Goal: Task Accomplishment & Management: Manage account settings

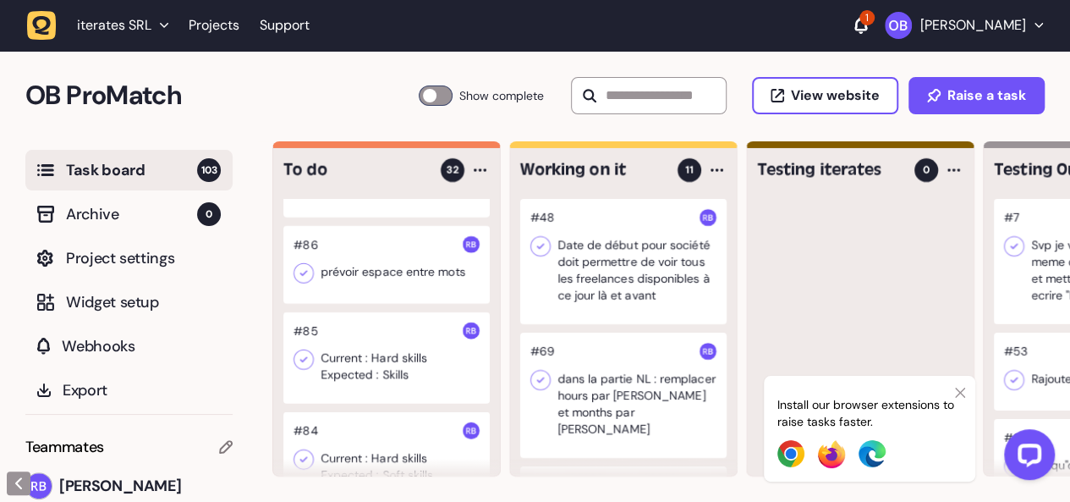
scroll to position [2353, 0]
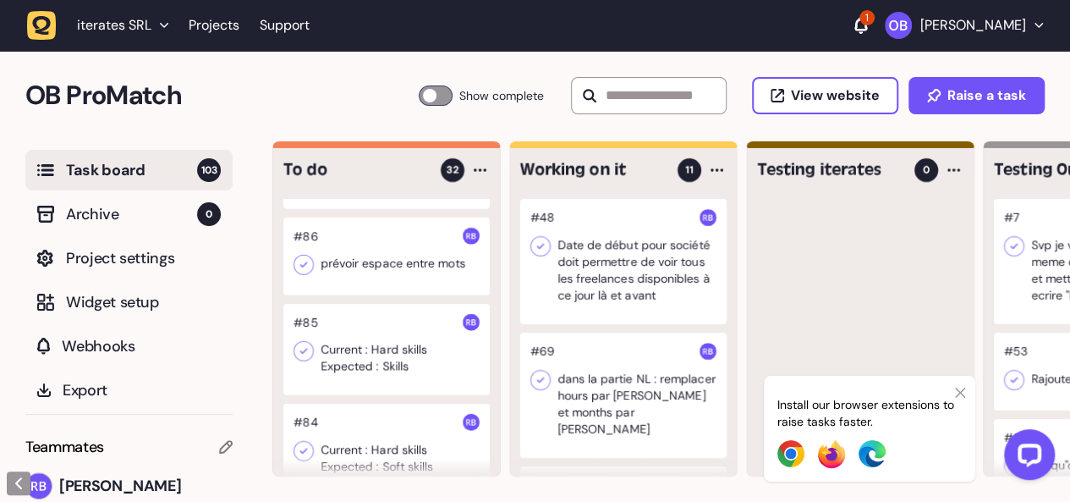
click at [386, 320] on div at bounding box center [386, 349] width 206 height 91
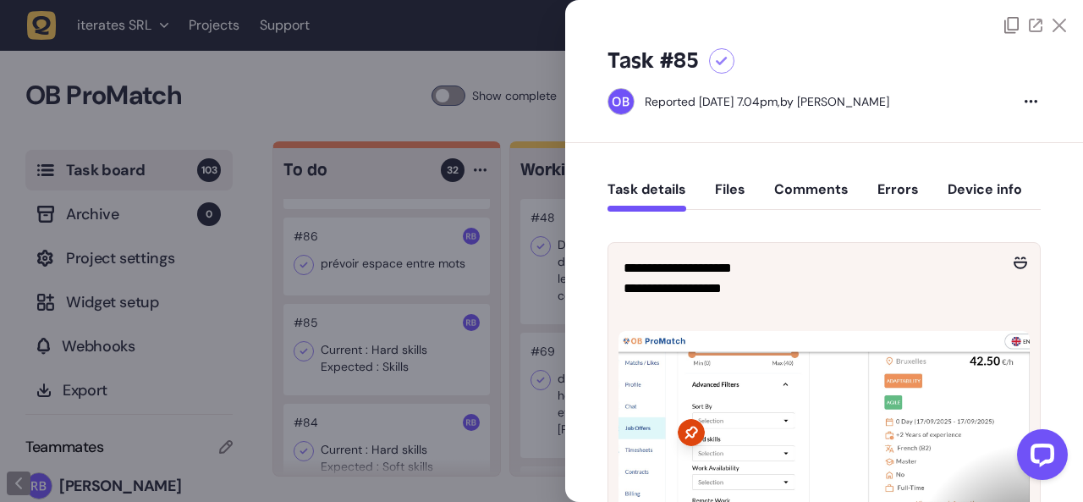
click at [365, 335] on div at bounding box center [541, 251] width 1083 height 502
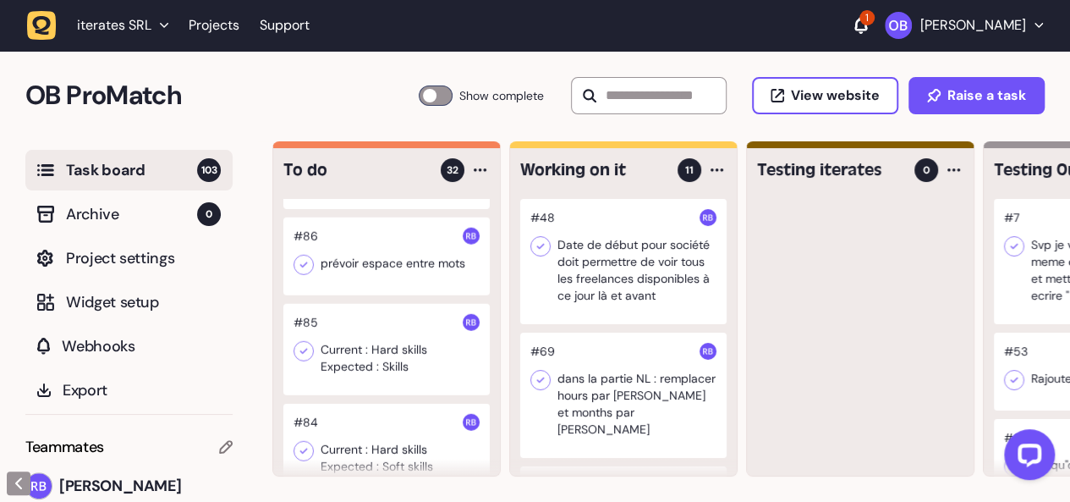
scroll to position [2519, 0]
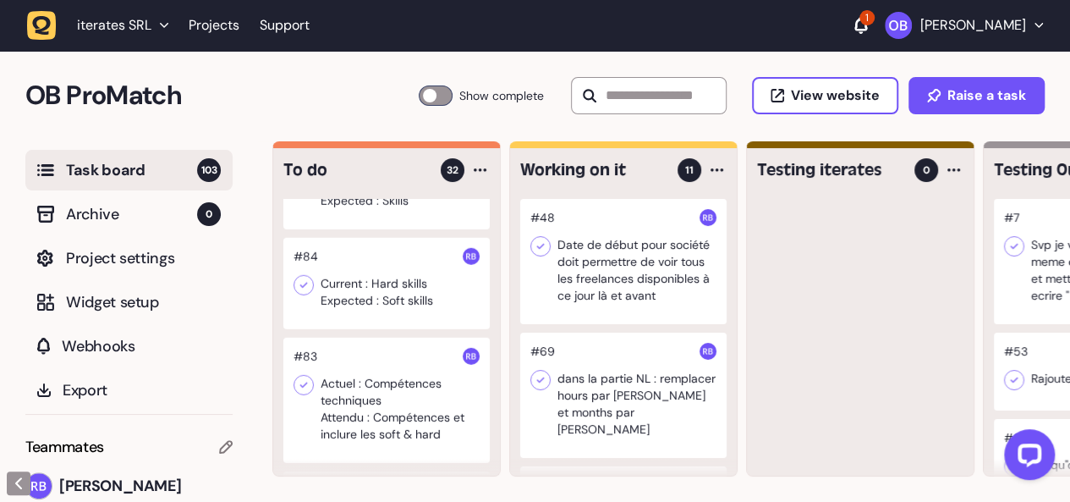
click at [360, 395] on div at bounding box center [386, 399] width 206 height 125
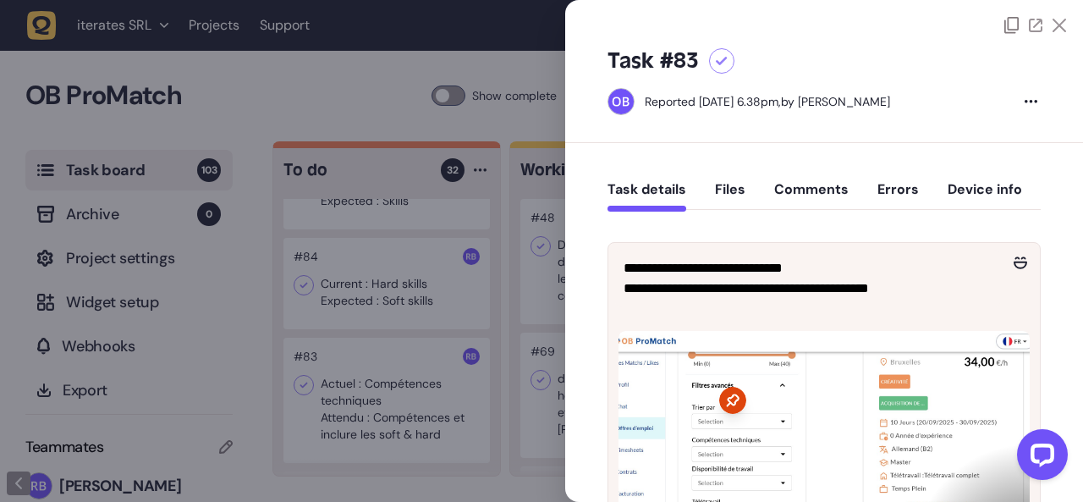
click at [360, 395] on div at bounding box center [541, 251] width 1083 height 502
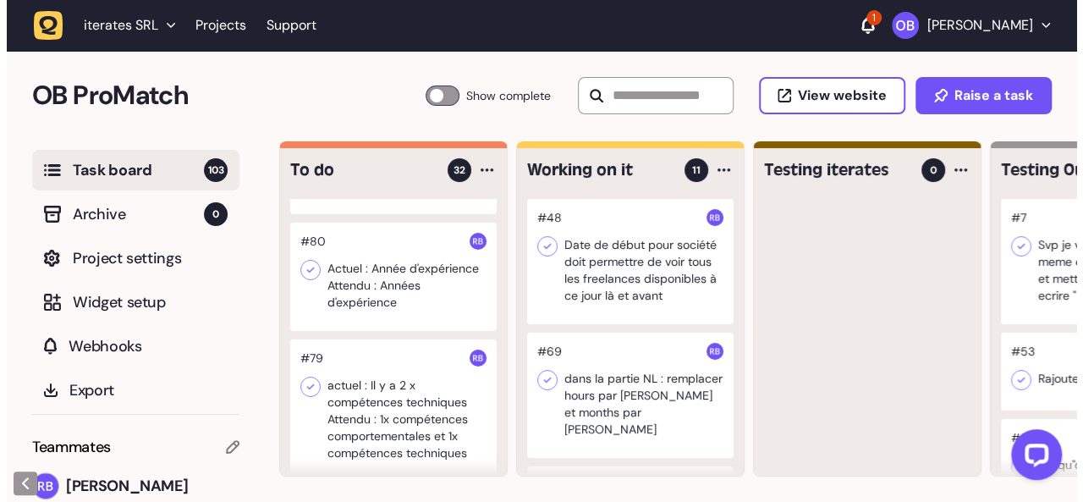
scroll to position [3117, 0]
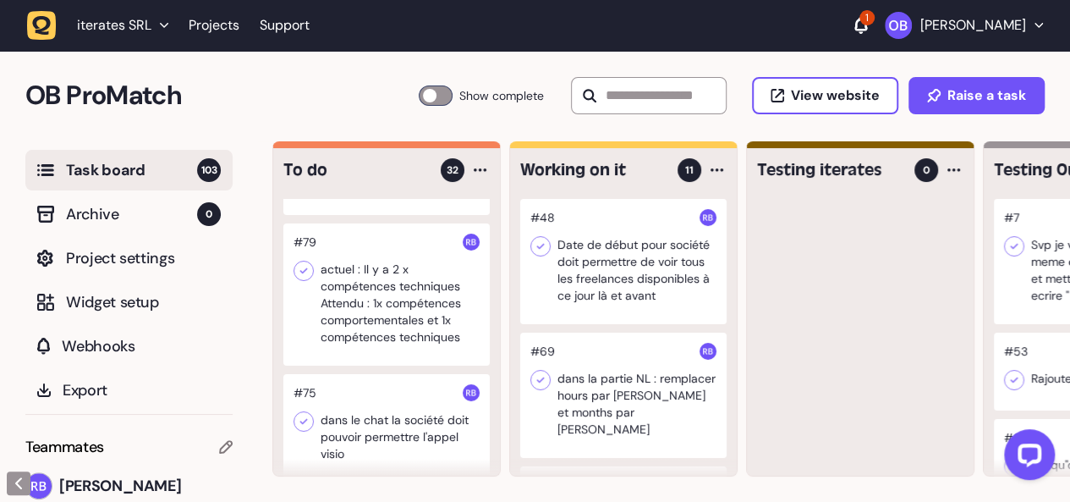
click at [408, 277] on div at bounding box center [386, 294] width 206 height 142
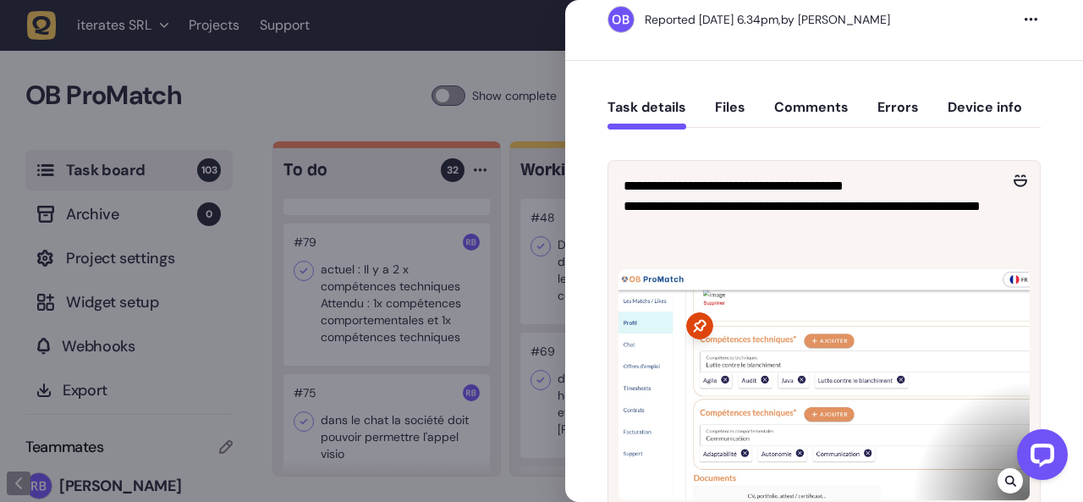
scroll to position [81, 0]
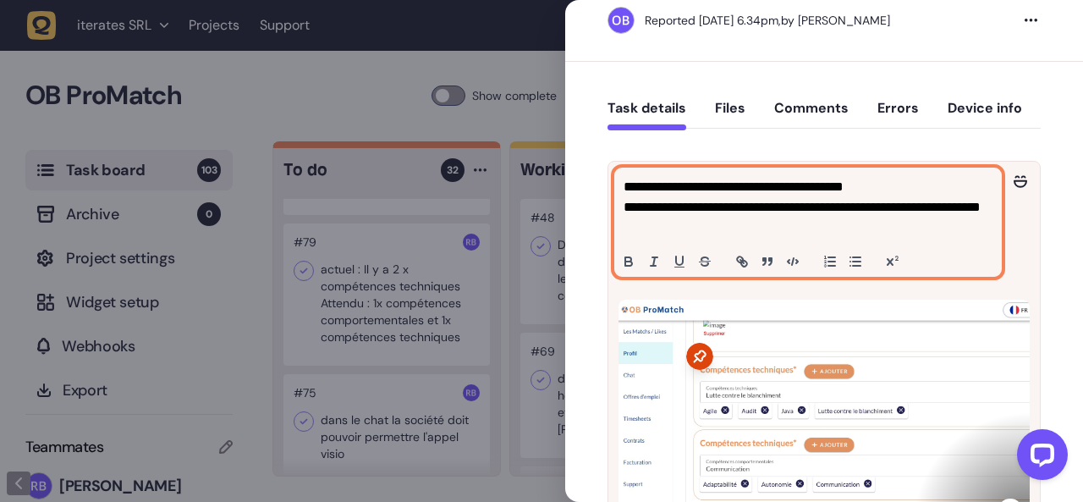
click at [790, 235] on p "**********" at bounding box center [805, 217] width 365 height 41
drag, startPoint x: 906, startPoint y: 202, endPoint x: 702, endPoint y: 209, distance: 203.9
click at [702, 209] on p "**********" at bounding box center [805, 217] width 365 height 41
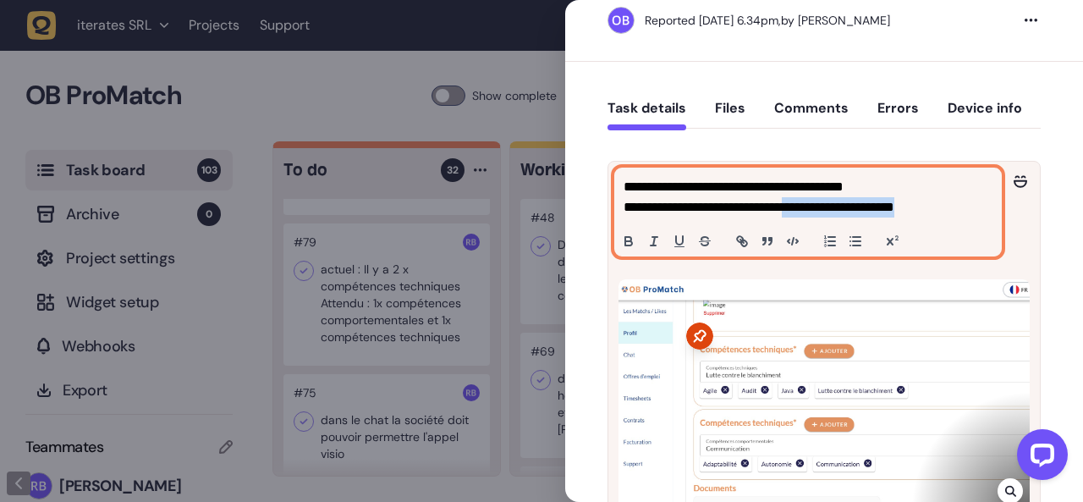
drag, startPoint x: 961, startPoint y: 206, endPoint x: 792, endPoint y: 201, distance: 168.4
click at [792, 201] on p "**********" at bounding box center [805, 207] width 365 height 20
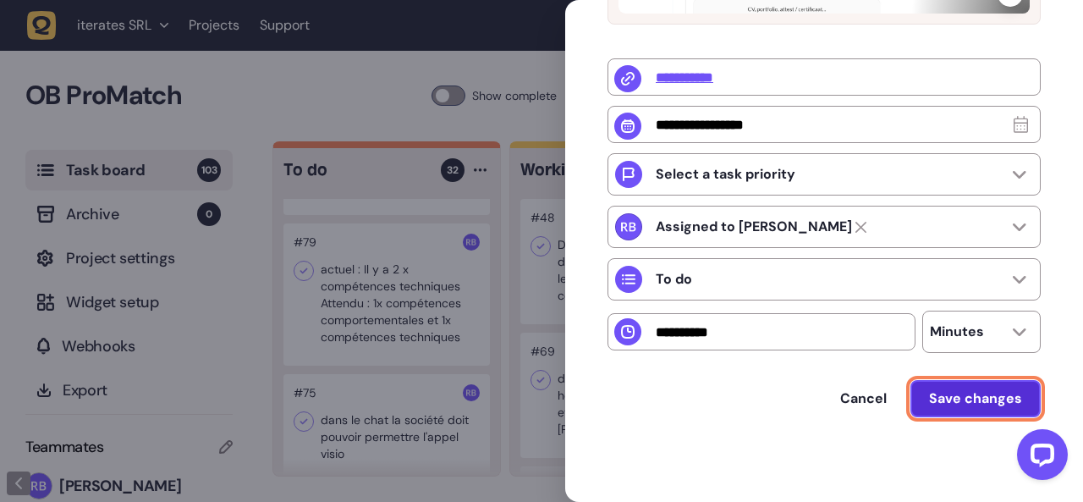
click at [969, 397] on span "Save changes" at bounding box center [975, 399] width 93 height 14
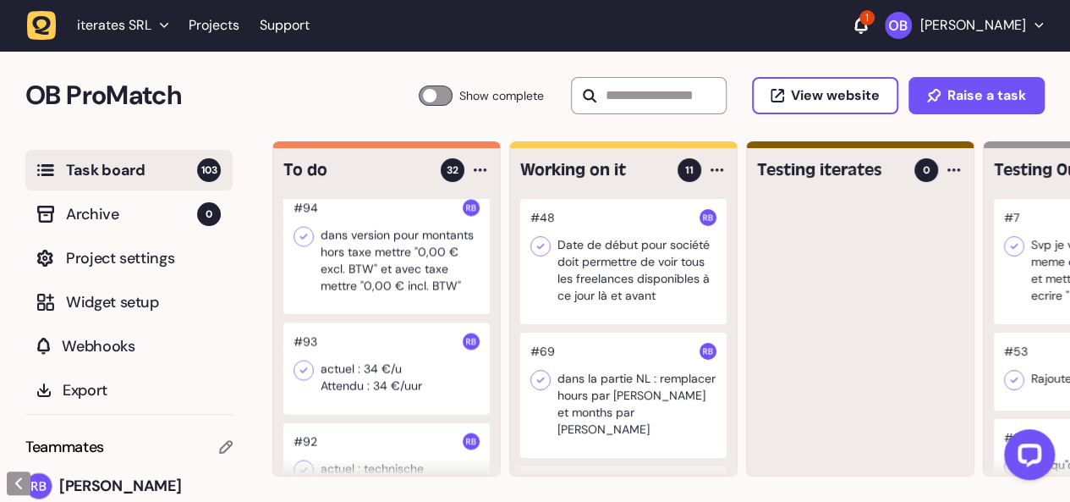
scroll to position [1620, 0]
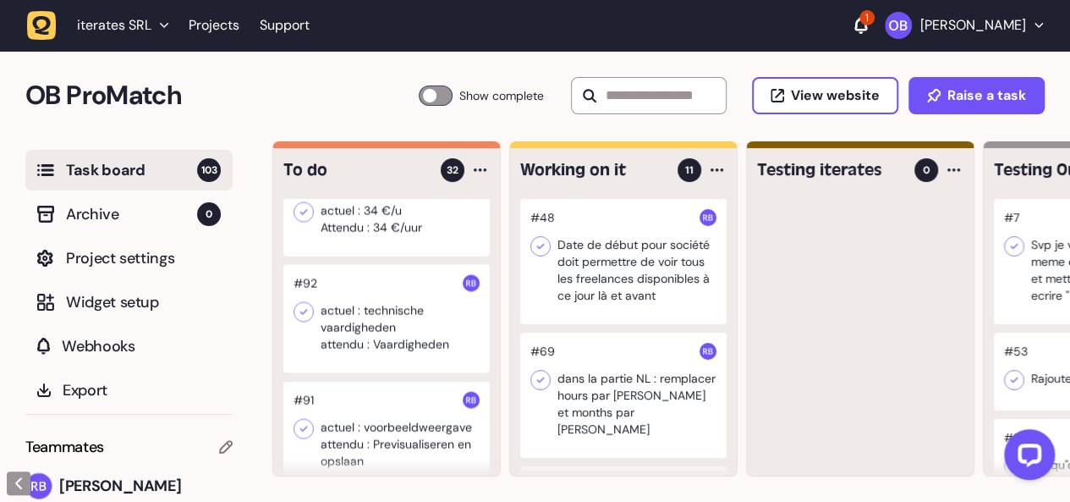
click at [419, 321] on div at bounding box center [386, 318] width 206 height 108
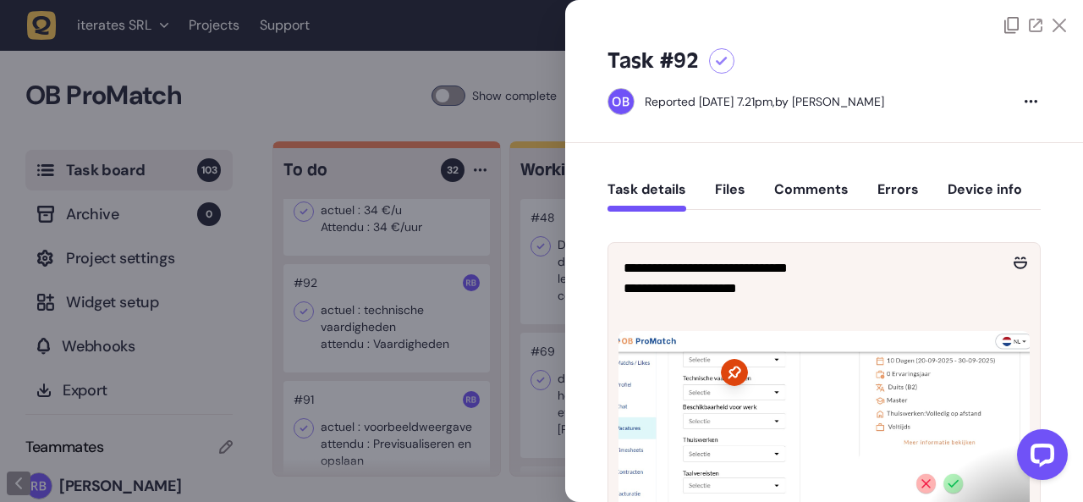
click at [359, 306] on div at bounding box center [541, 251] width 1083 height 502
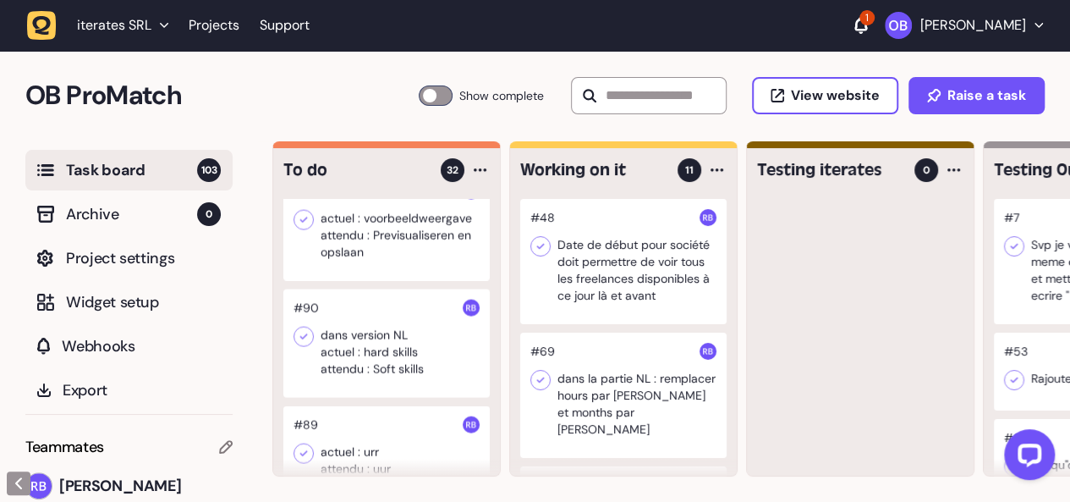
scroll to position [1829, 0]
click at [359, 306] on div at bounding box center [386, 342] width 206 height 108
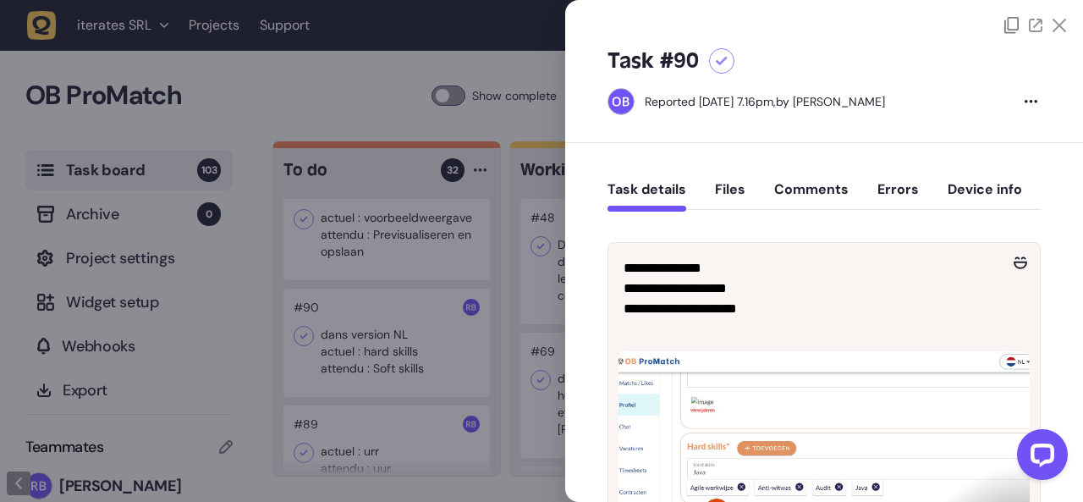
click at [395, 314] on div at bounding box center [541, 251] width 1083 height 502
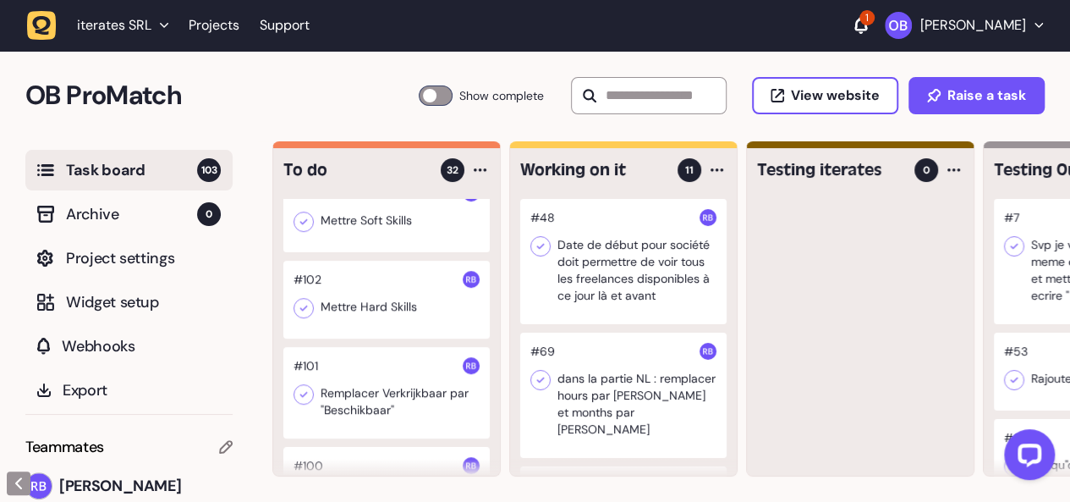
scroll to position [502, 0]
click at [395, 314] on div at bounding box center [386, 300] width 206 height 78
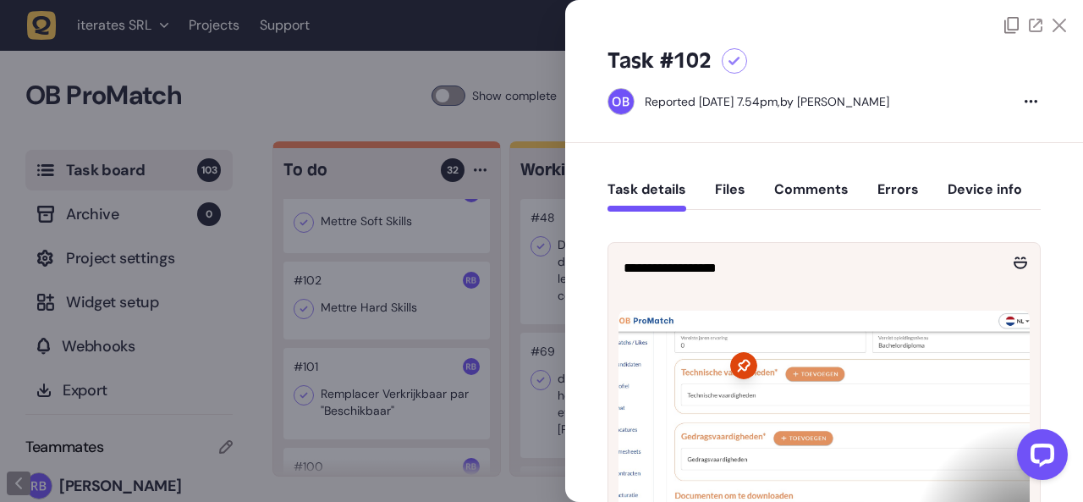
click at [395, 314] on div at bounding box center [541, 251] width 1083 height 502
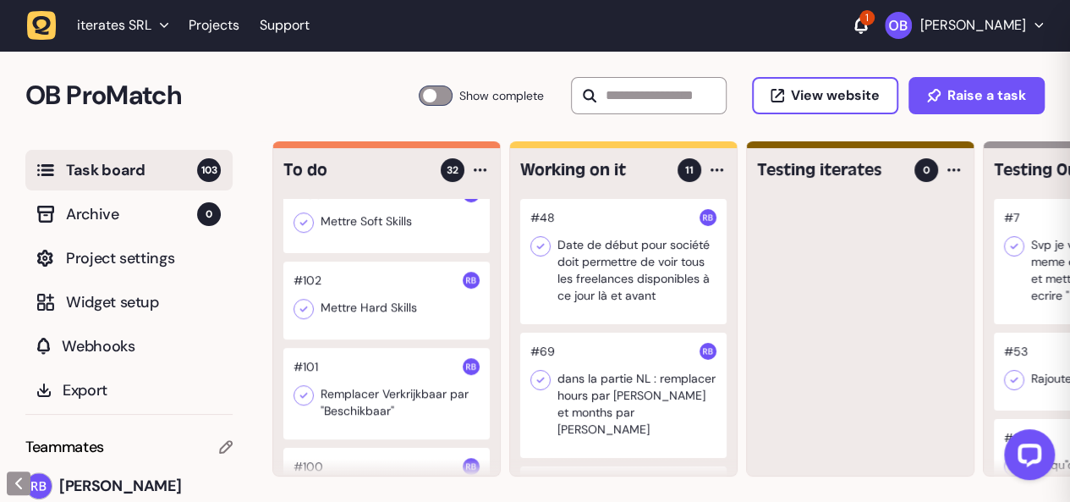
click at [395, 314] on div at bounding box center [386, 300] width 206 height 78
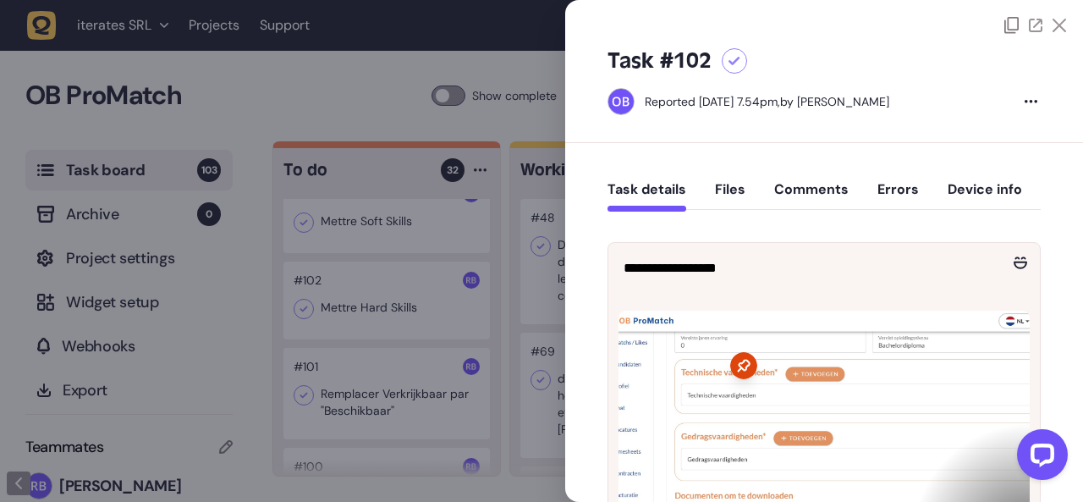
click at [395, 314] on div at bounding box center [541, 251] width 1083 height 502
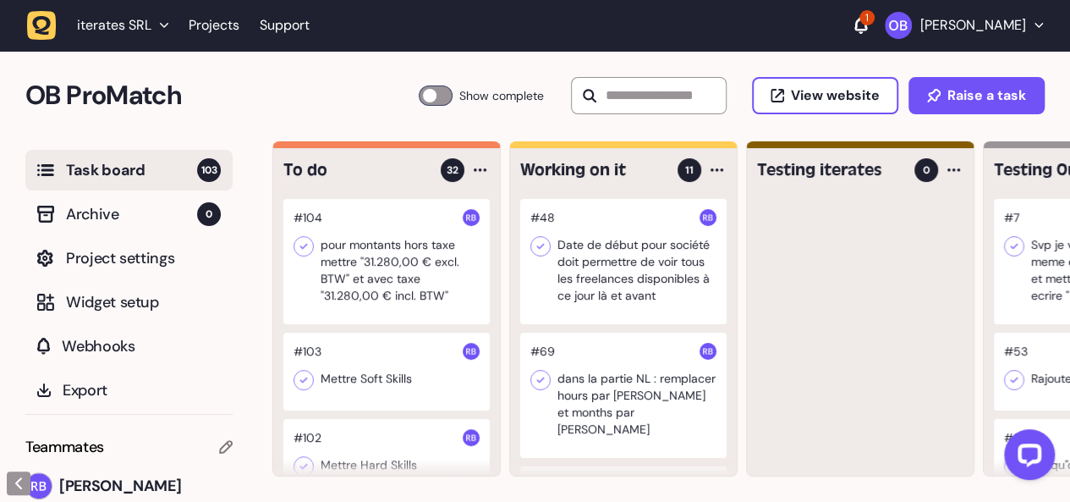
scroll to position [344, 0]
click at [960, 47] on header "iterates SRL Projects Support 1 [PERSON_NAME]" at bounding box center [535, 25] width 1070 height 51
drag, startPoint x: 906, startPoint y: 42, endPoint x: 953, endPoint y: 21, distance: 51.9
click at [953, 21] on header "iterates SRL Projects Support 1 [PERSON_NAME]" at bounding box center [535, 25] width 1070 height 51
click at [953, 21] on p "[PERSON_NAME]" at bounding box center [973, 25] width 106 height 17
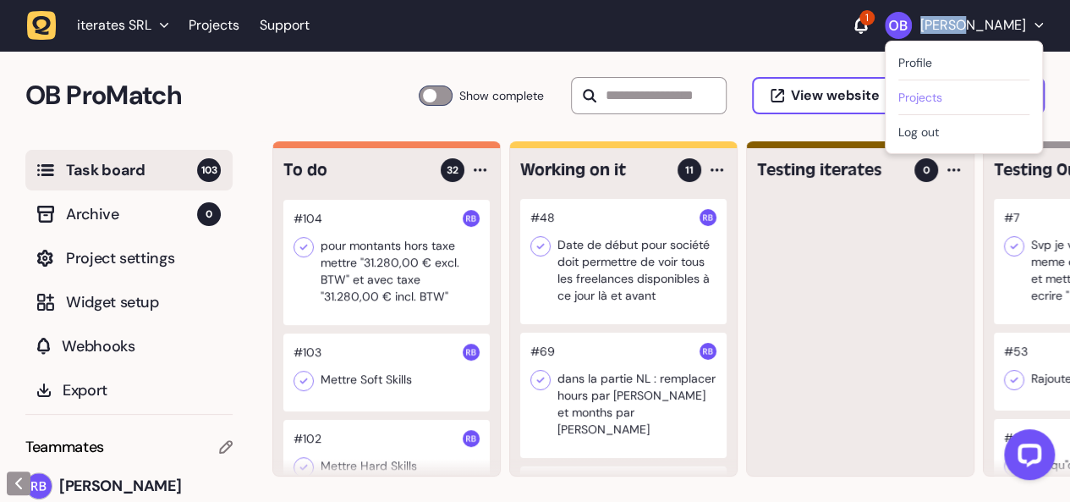
click at [921, 97] on link "Projects" at bounding box center [963, 97] width 131 height 17
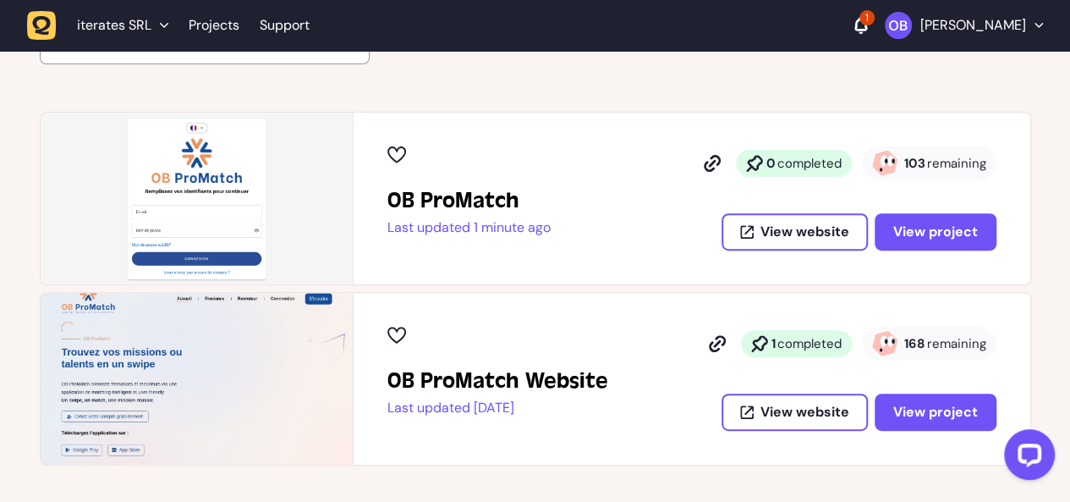
scroll to position [225, 0]
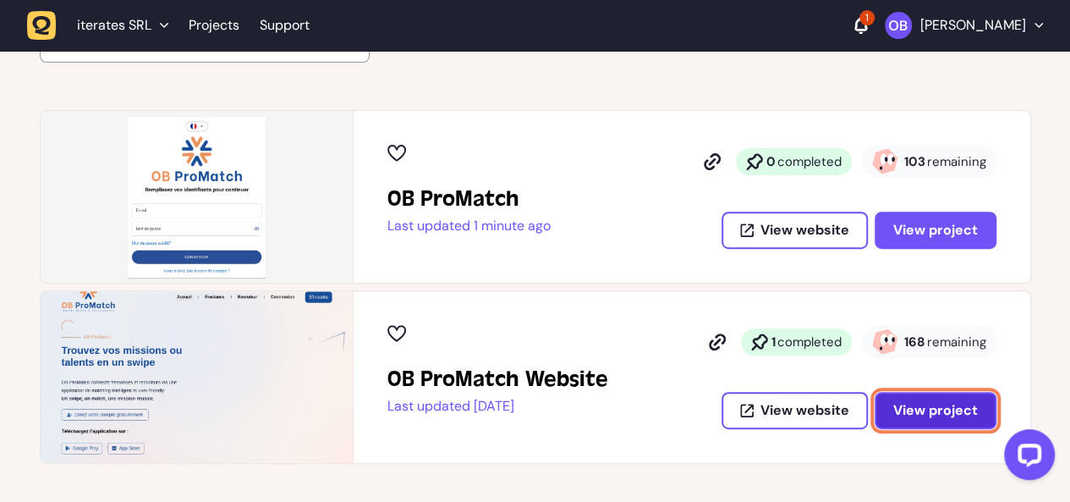
click at [910, 413] on span "View project" at bounding box center [935, 410] width 85 height 14
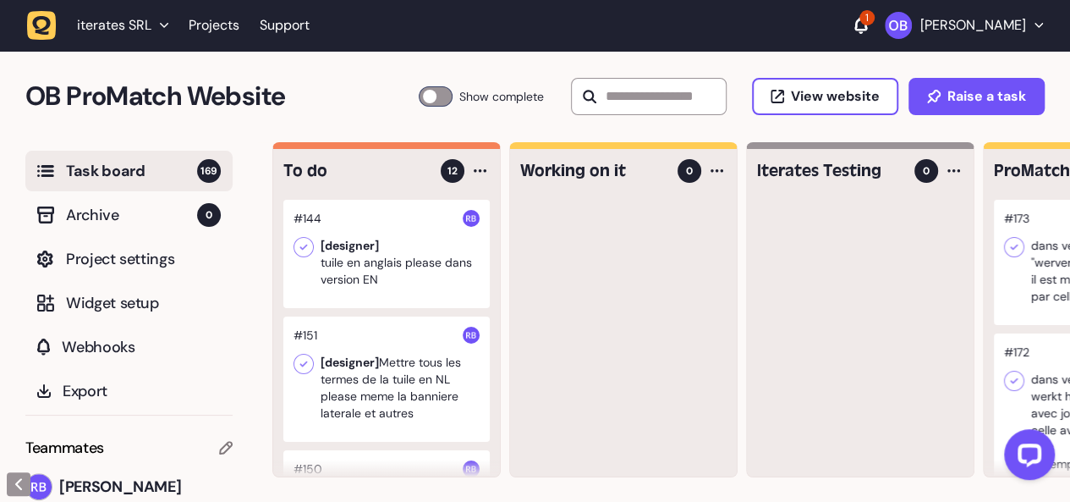
click at [702, 334] on div at bounding box center [623, 338] width 227 height 277
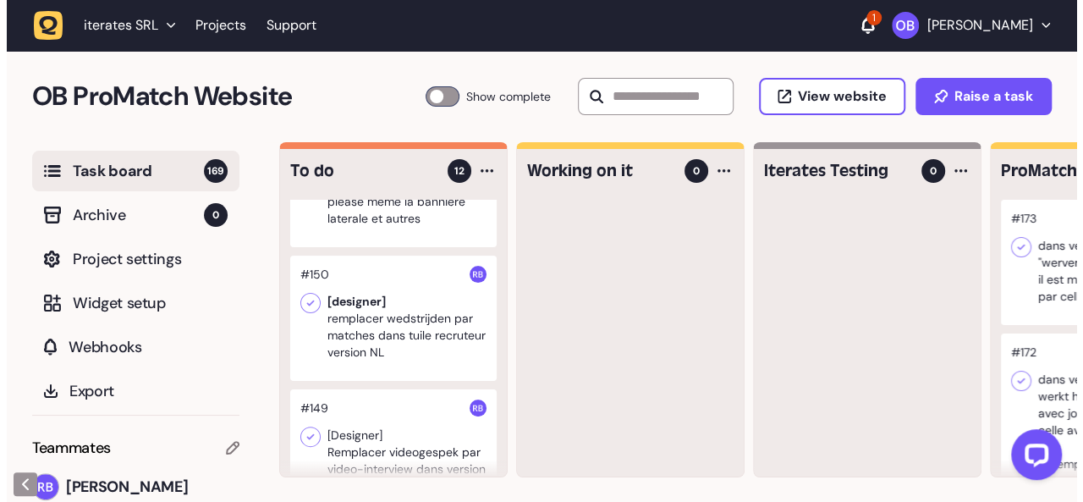
scroll to position [195, 0]
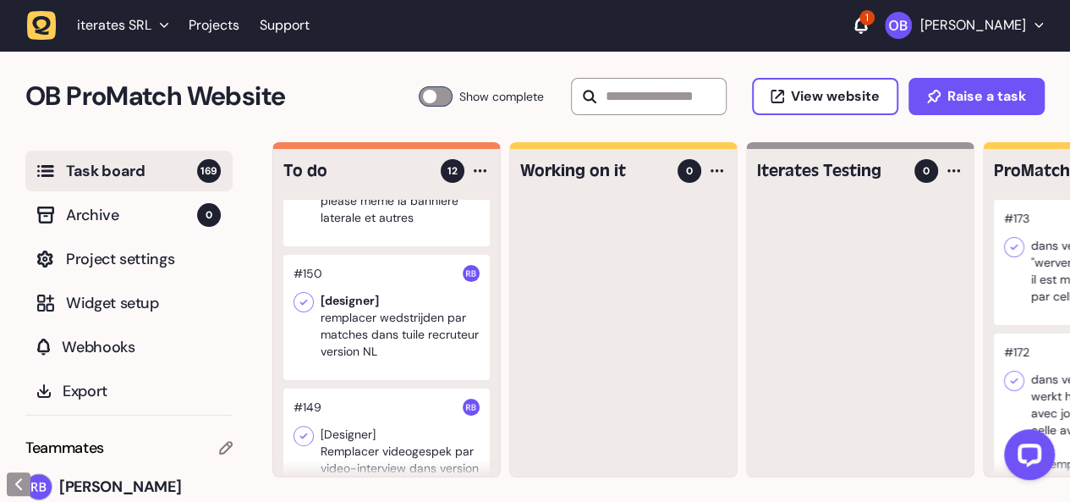
click at [436, 282] on div at bounding box center [386, 317] width 206 height 125
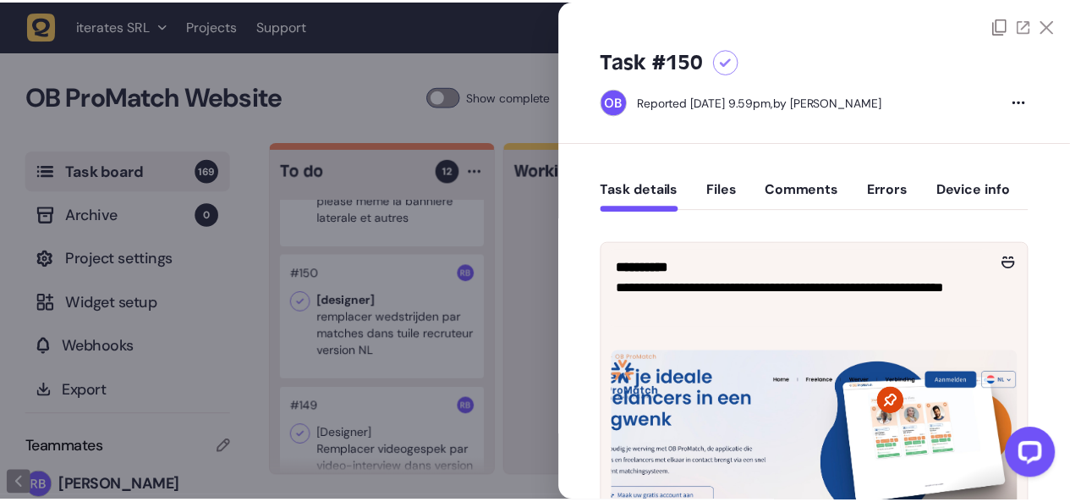
scroll to position [104, 0]
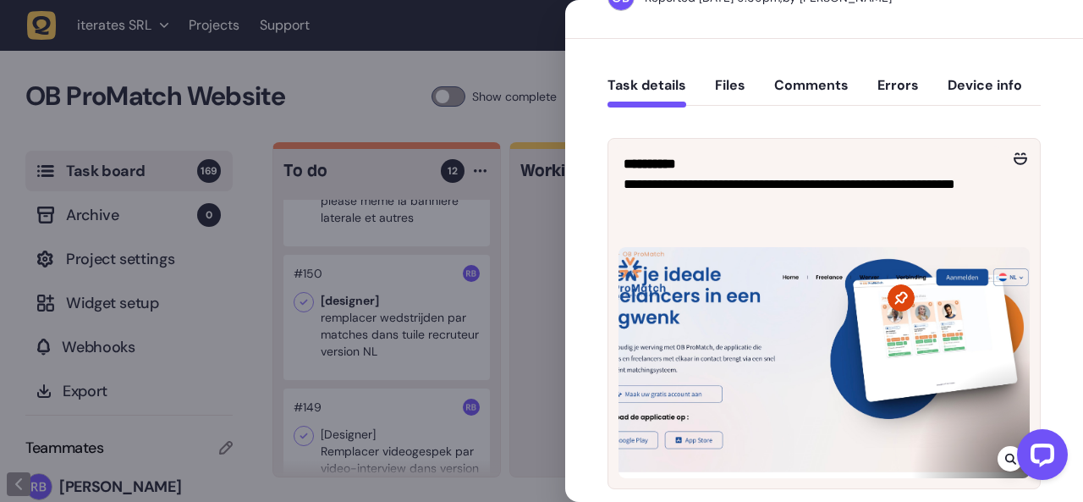
click at [441, 379] on div at bounding box center [541, 251] width 1083 height 502
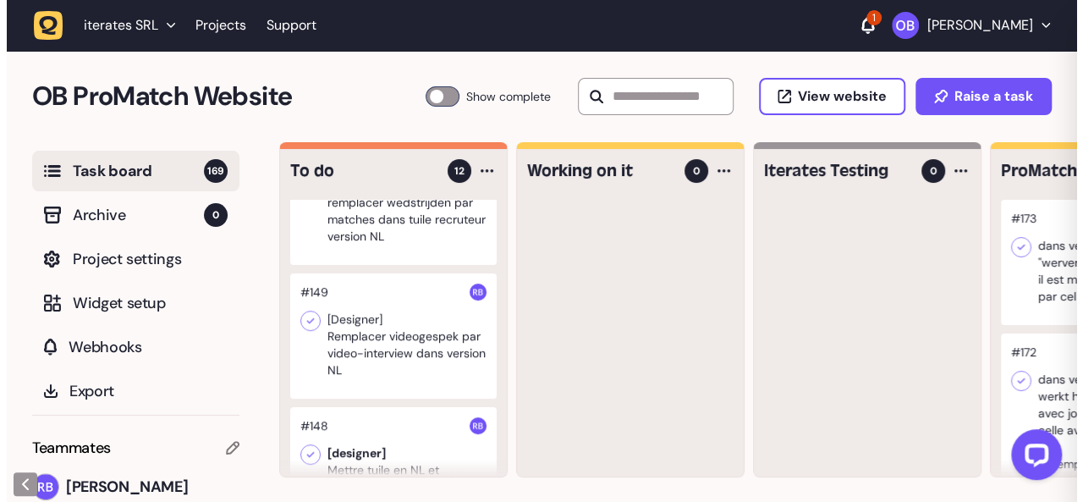
scroll to position [314, 0]
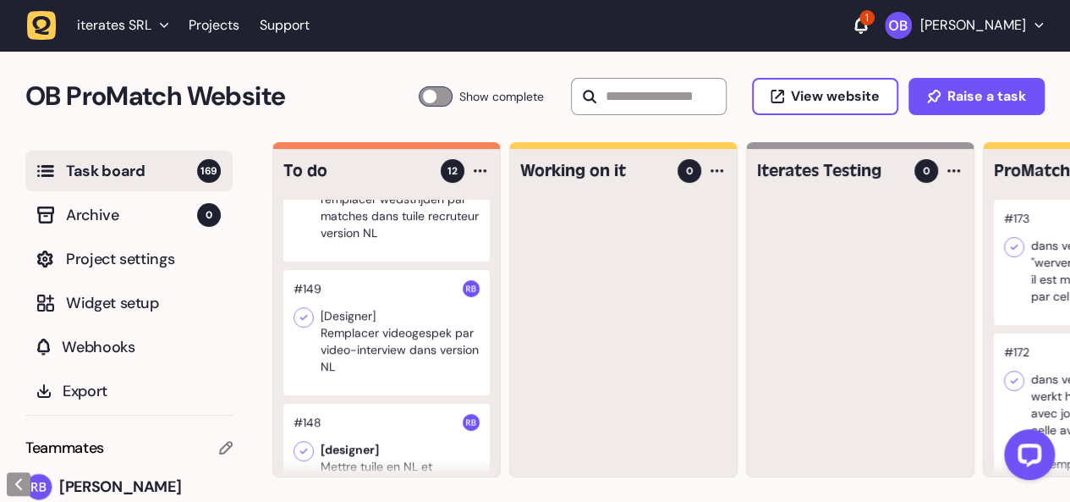
click at [441, 379] on div at bounding box center [386, 332] width 206 height 125
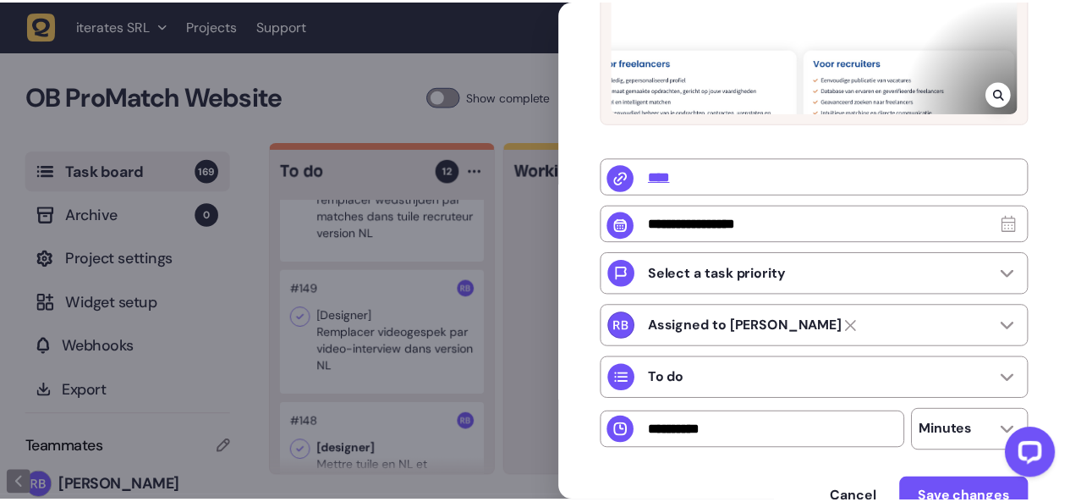
scroll to position [470, 0]
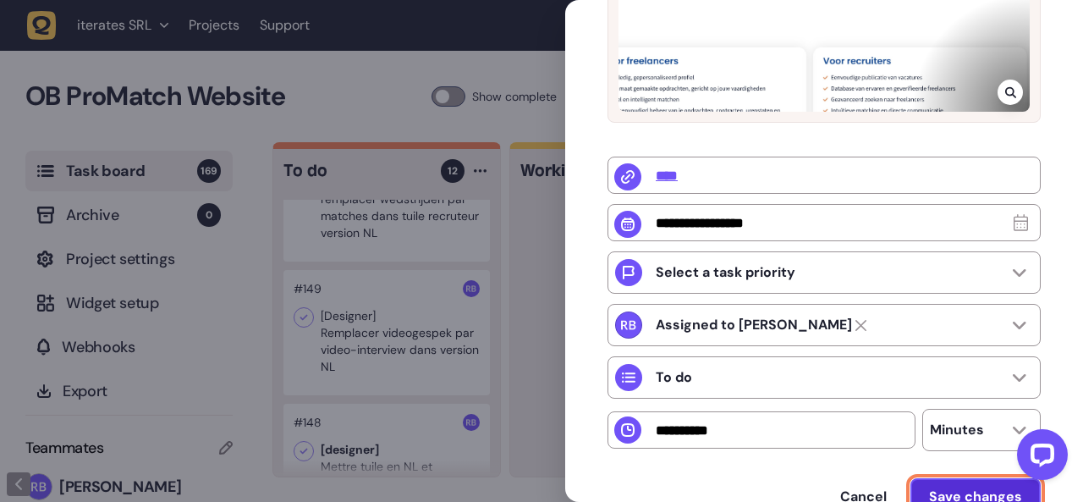
click at [937, 486] on button "Save changes" at bounding box center [975, 496] width 130 height 37
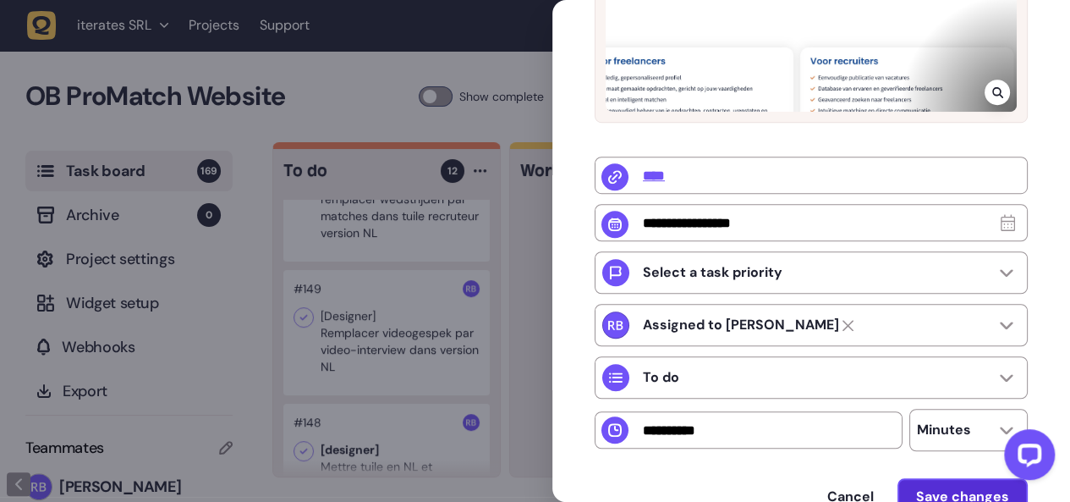
scroll to position [137, 0]
